Goal: Find specific page/section: Find specific page/section

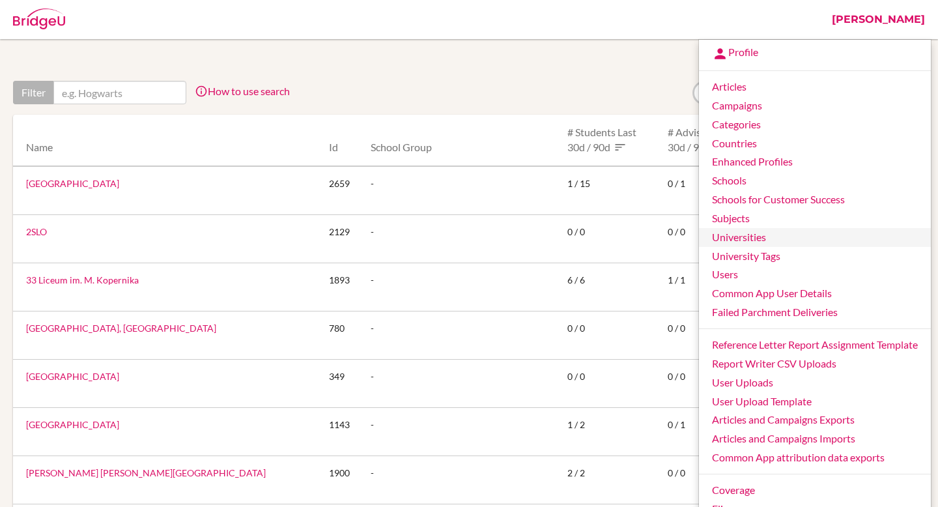
click at [742, 240] on link "Universities" at bounding box center [815, 237] width 232 height 19
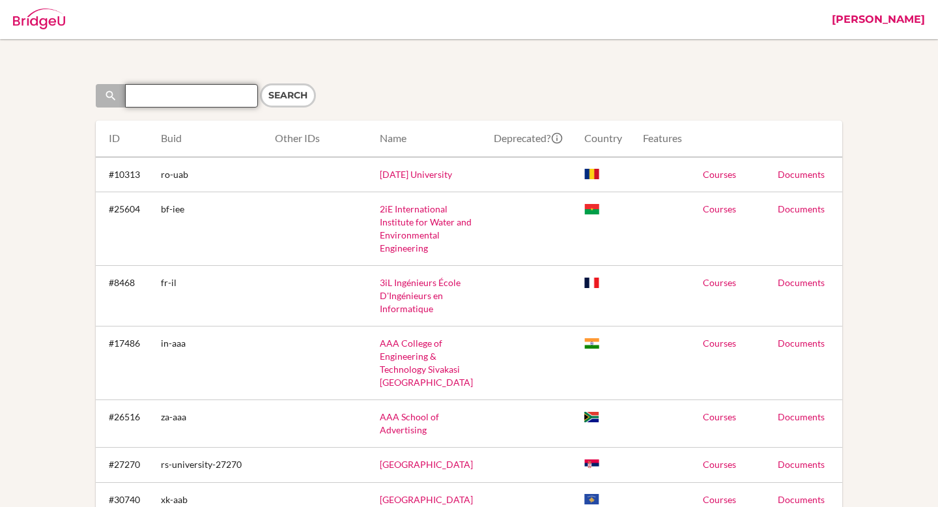
click at [176, 93] on input "Search" at bounding box center [191, 95] width 133 height 23
type input "University of Dublin"
click at [260, 83] on input "Search" at bounding box center [288, 95] width 56 height 24
click at [288, 97] on form "Search University of Dublin Search" at bounding box center [279, 95] width 367 height 24
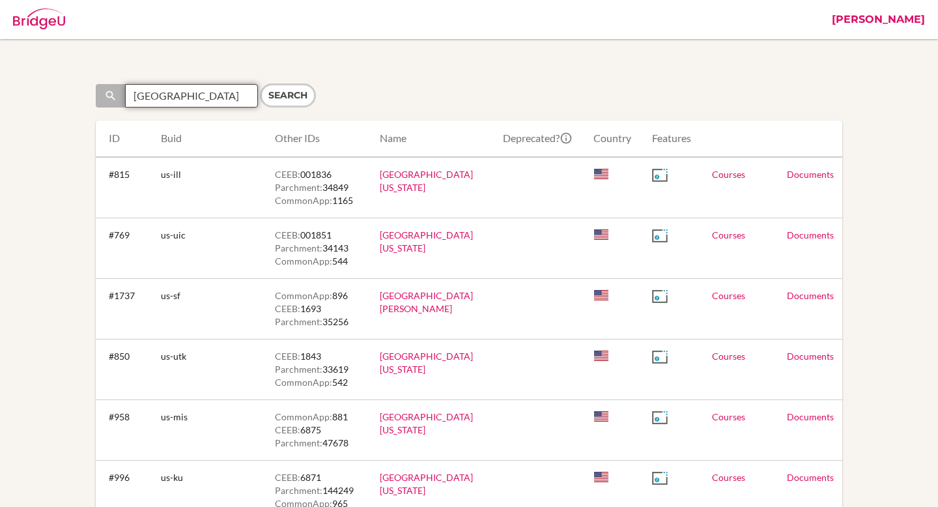
click at [194, 95] on input "[GEOGRAPHIC_DATA]" at bounding box center [191, 95] width 133 height 23
type input "Dublin"
click at [275, 96] on input "Search" at bounding box center [288, 95] width 56 height 24
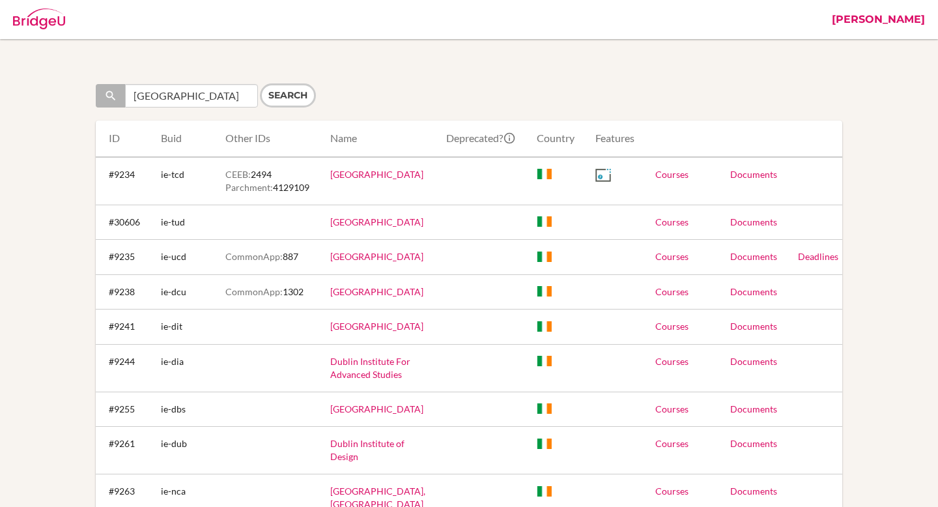
click at [655, 262] on link "Courses" at bounding box center [671, 256] width 33 height 11
drag, startPoint x: 109, startPoint y: 284, endPoint x: 140, endPoint y: 287, distance: 30.8
click at [140, 274] on td "#9235" at bounding box center [123, 257] width 55 height 35
copy td "#9235"
click at [895, 18] on link "[PERSON_NAME]" at bounding box center [878, 19] width 106 height 39
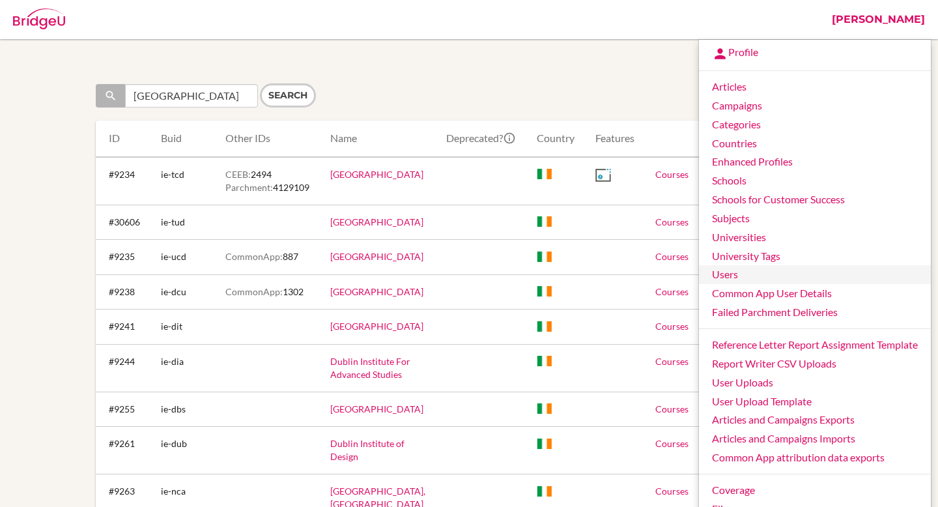
click at [748, 268] on link "Users" at bounding box center [815, 274] width 232 height 19
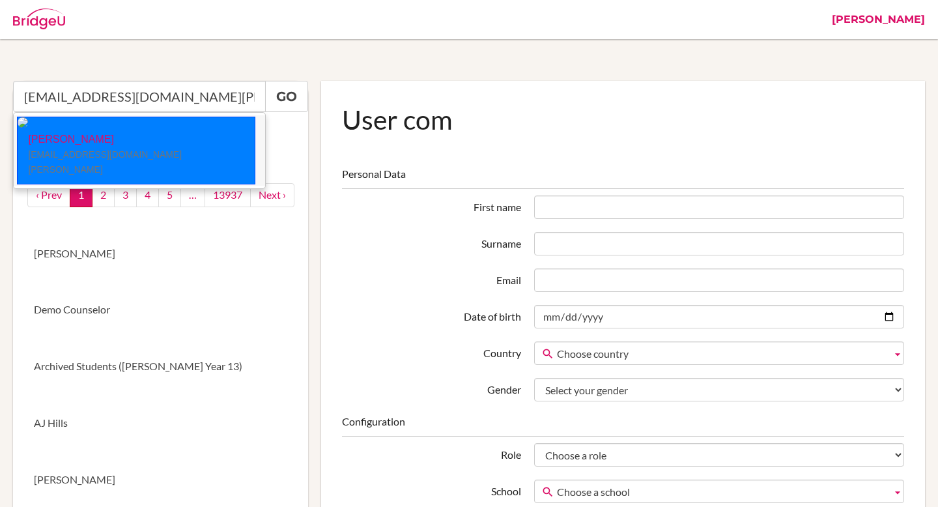
click at [111, 133] on p "Jubin Jeon jjeon@student.tisa.az" at bounding box center [136, 154] width 237 height 45
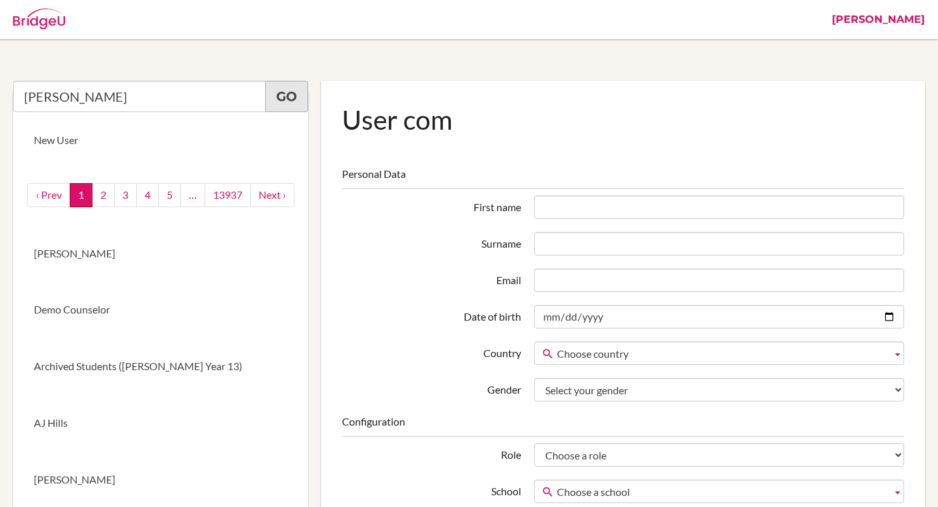
type input "Jubin Jeon"
click at [281, 91] on link "Go" at bounding box center [286, 96] width 43 height 31
